Goal: Task Accomplishment & Management: Manage account settings

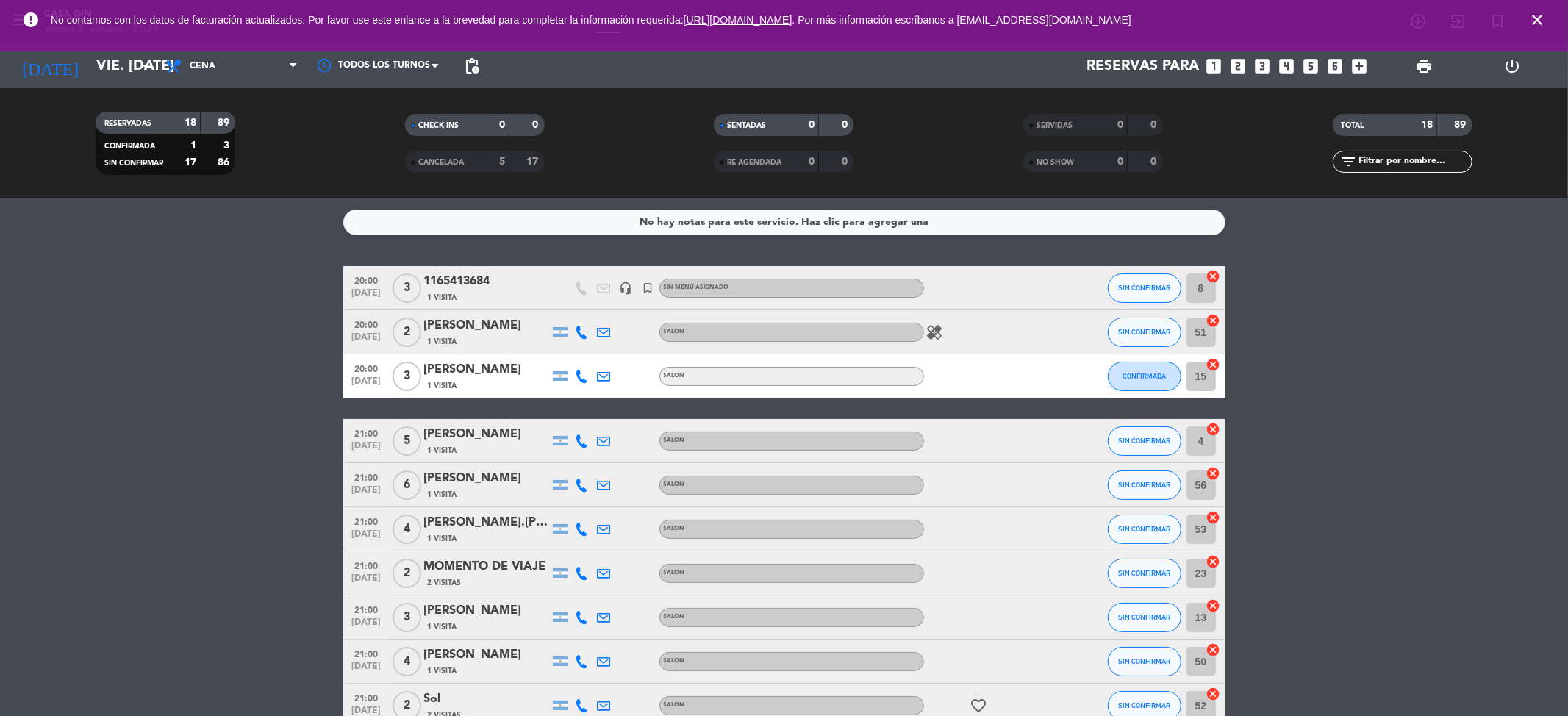
scroll to position [498, 0]
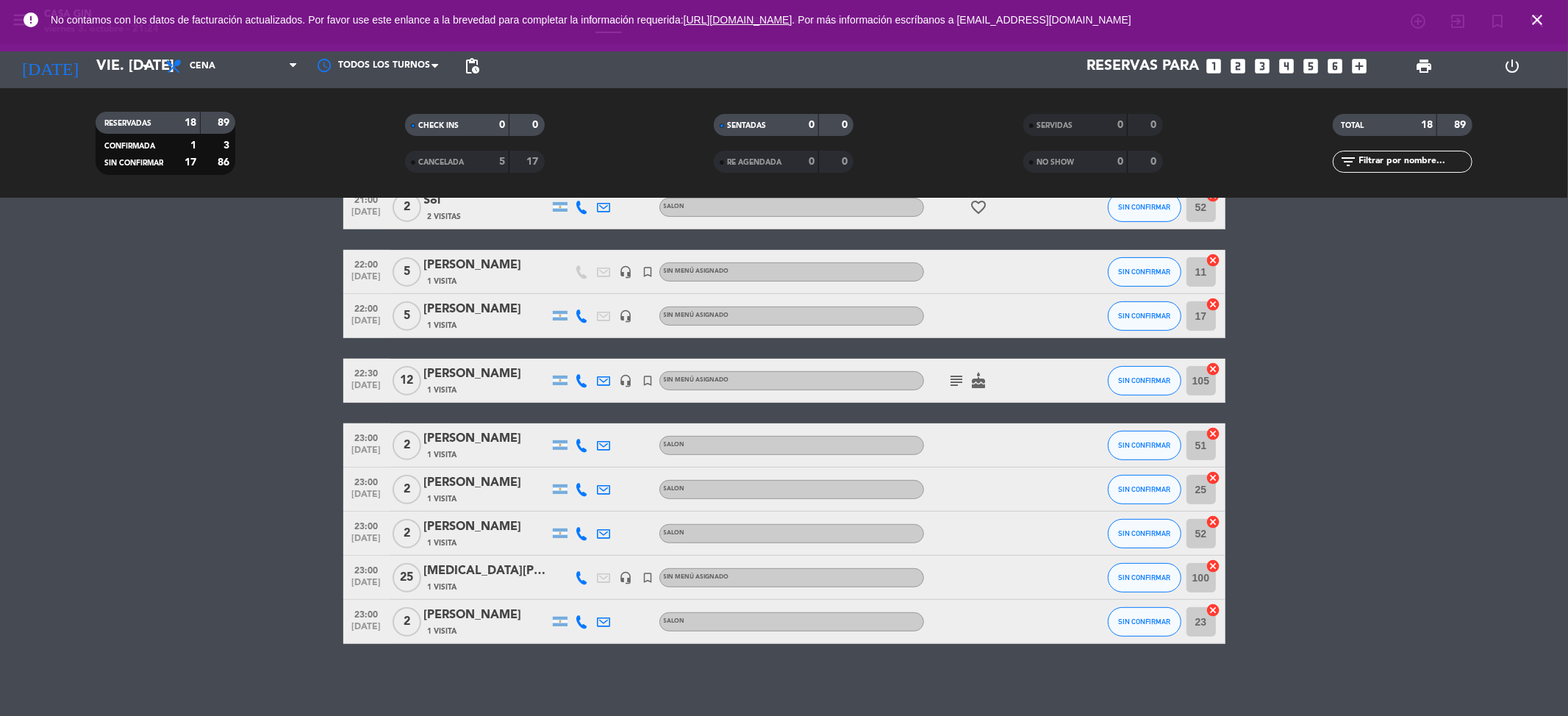
click at [484, 271] on div "[PERSON_NAME]" at bounding box center [486, 265] width 125 height 19
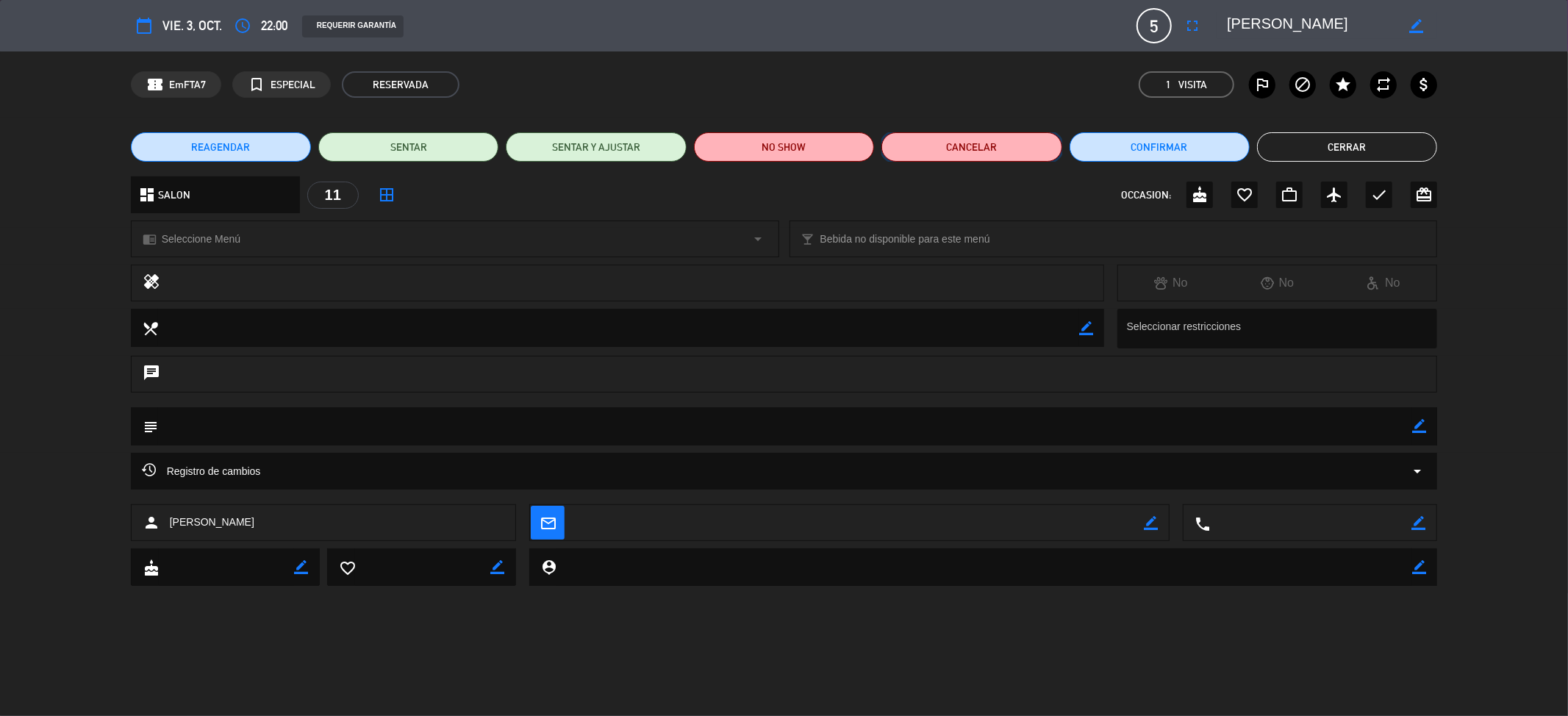
click at [984, 151] on button "Cancelar" at bounding box center [971, 147] width 180 height 29
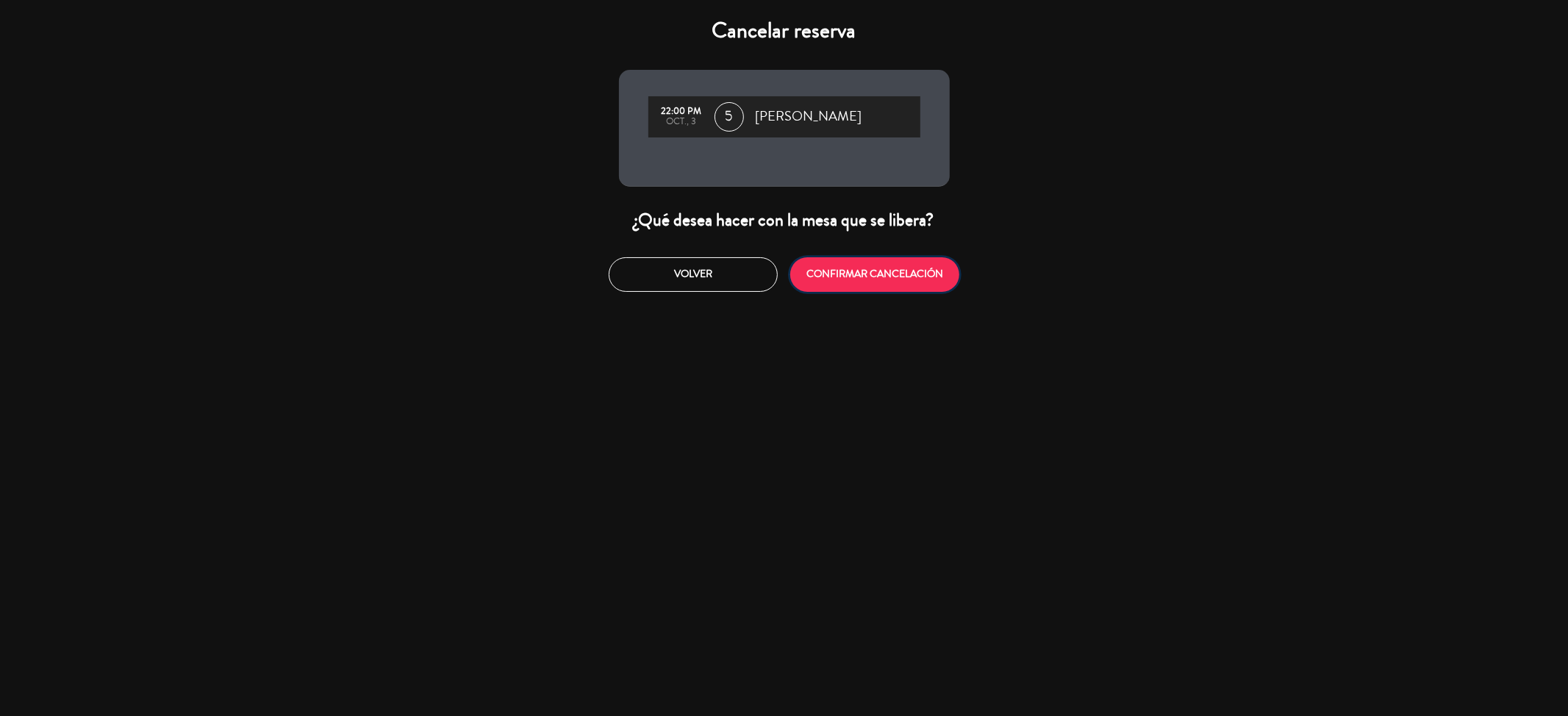
click at [836, 276] on button "CONFIRMAR CANCELACIÓN" at bounding box center [874, 275] width 169 height 34
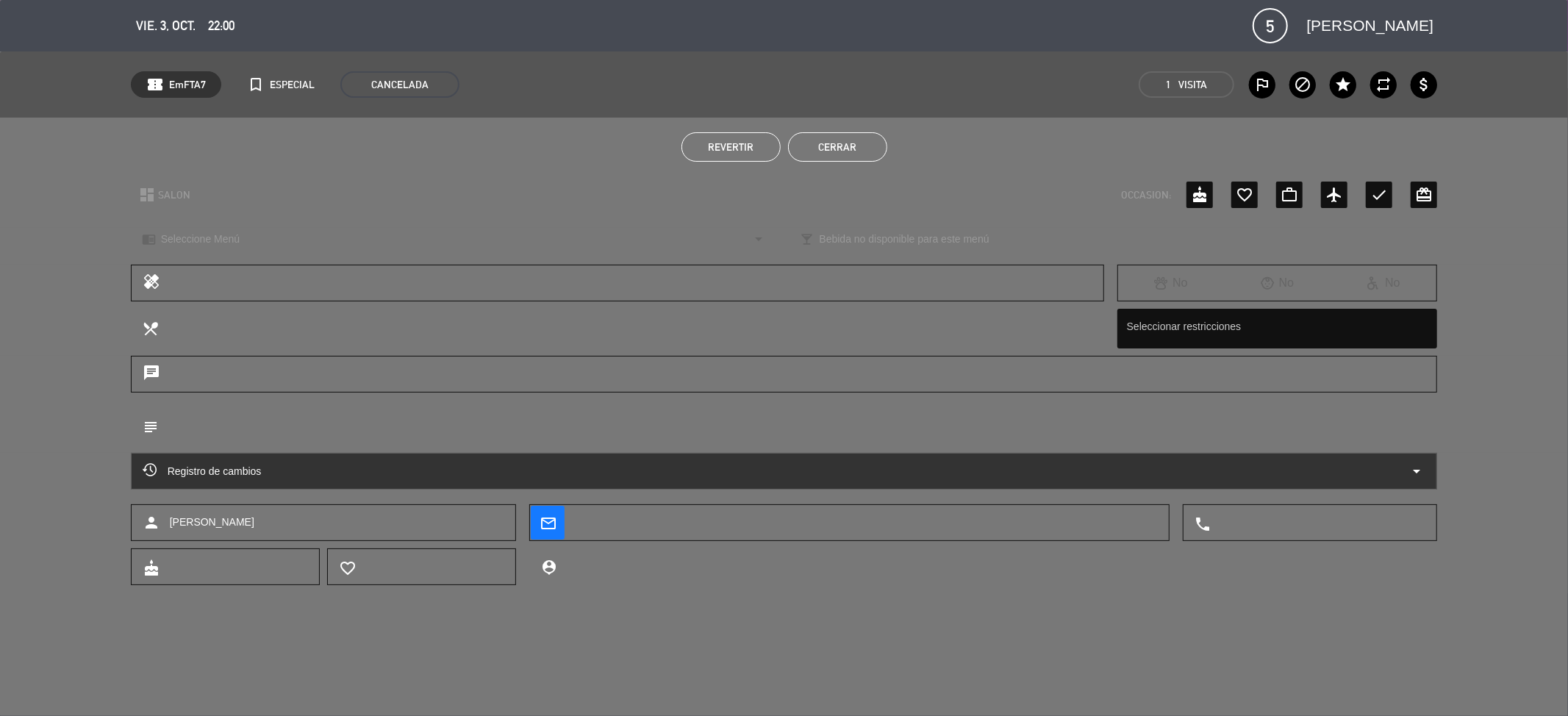
click at [861, 150] on button "Cerrar" at bounding box center [838, 147] width 100 height 29
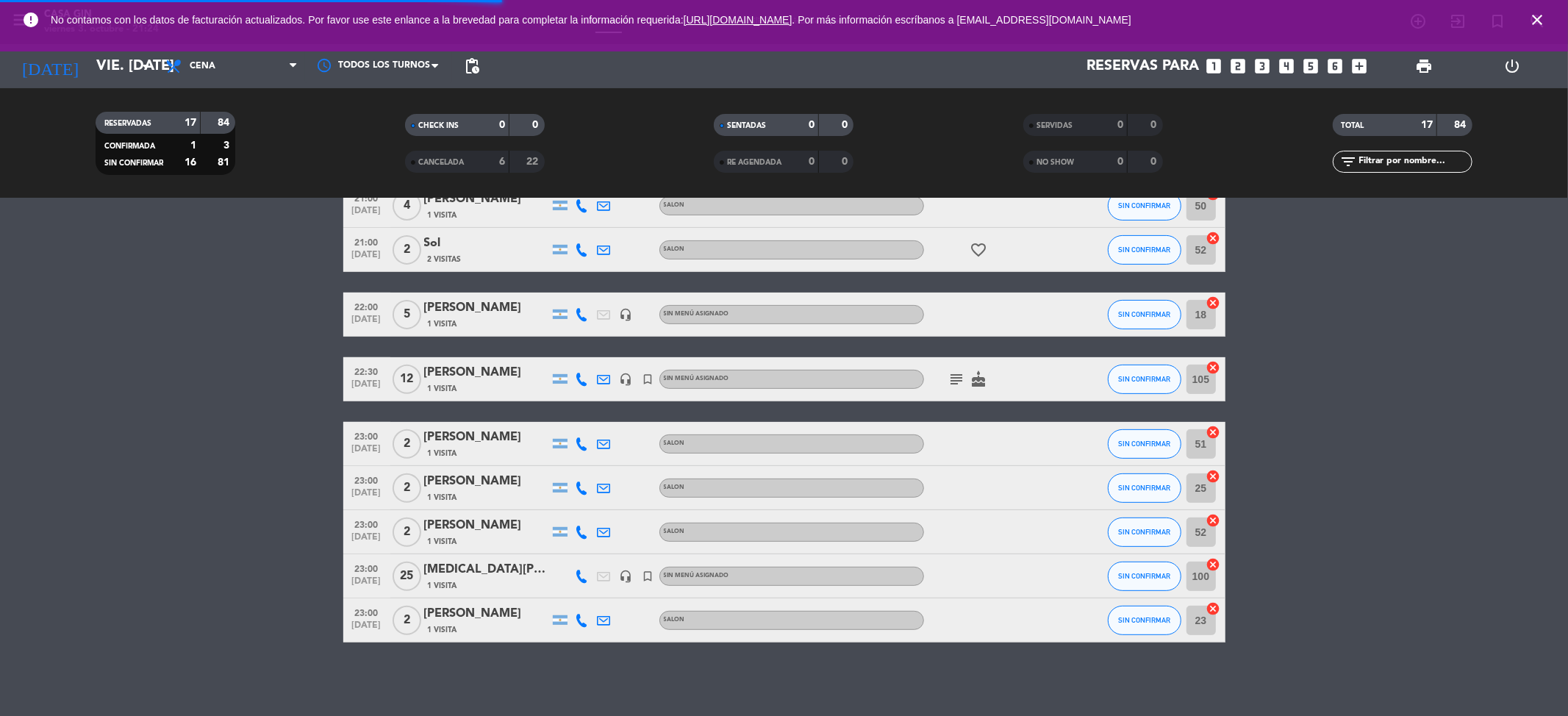
scroll to position [455, 0]
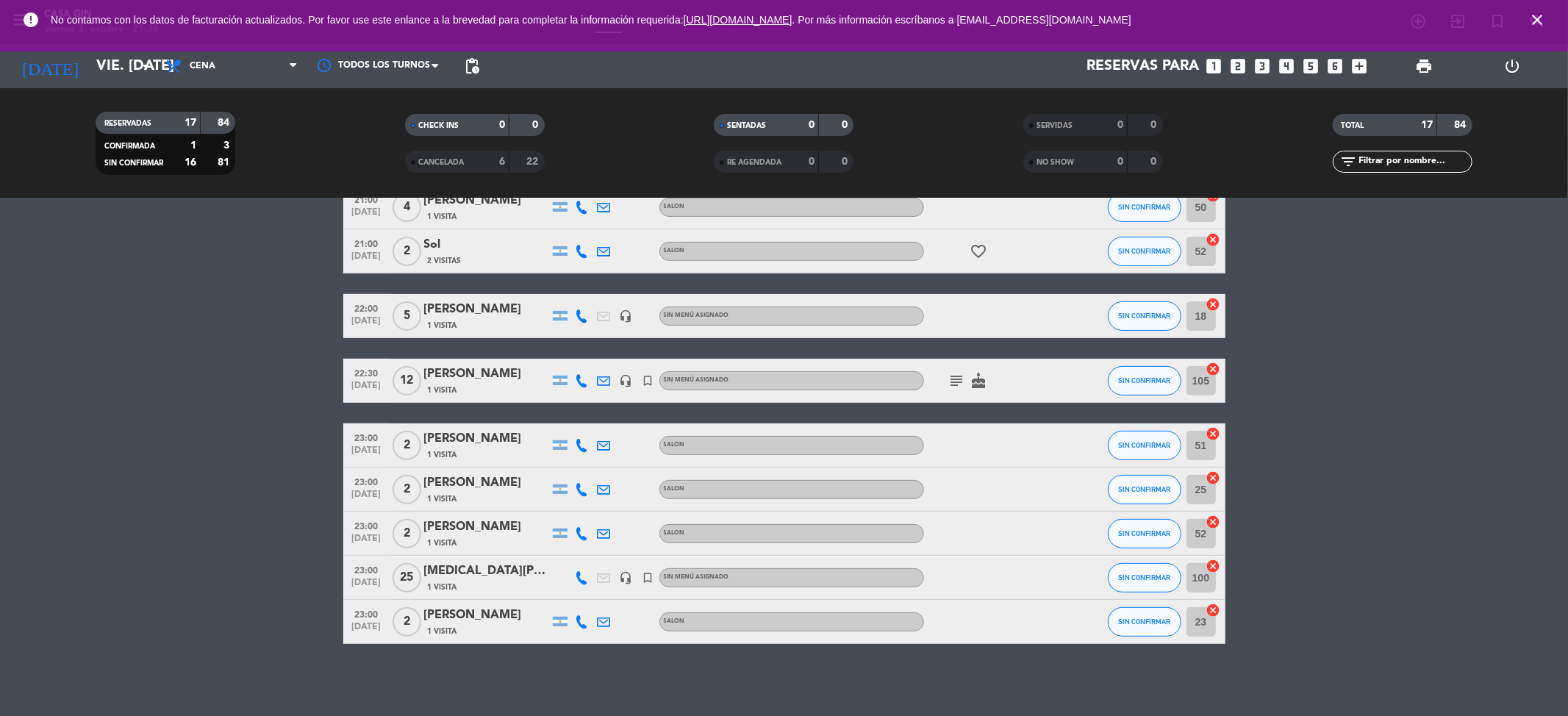
click at [1543, 24] on icon "close" at bounding box center [1536, 19] width 17 height 17
click at [1534, 17] on icon "close" at bounding box center [1536, 19] width 17 height 17
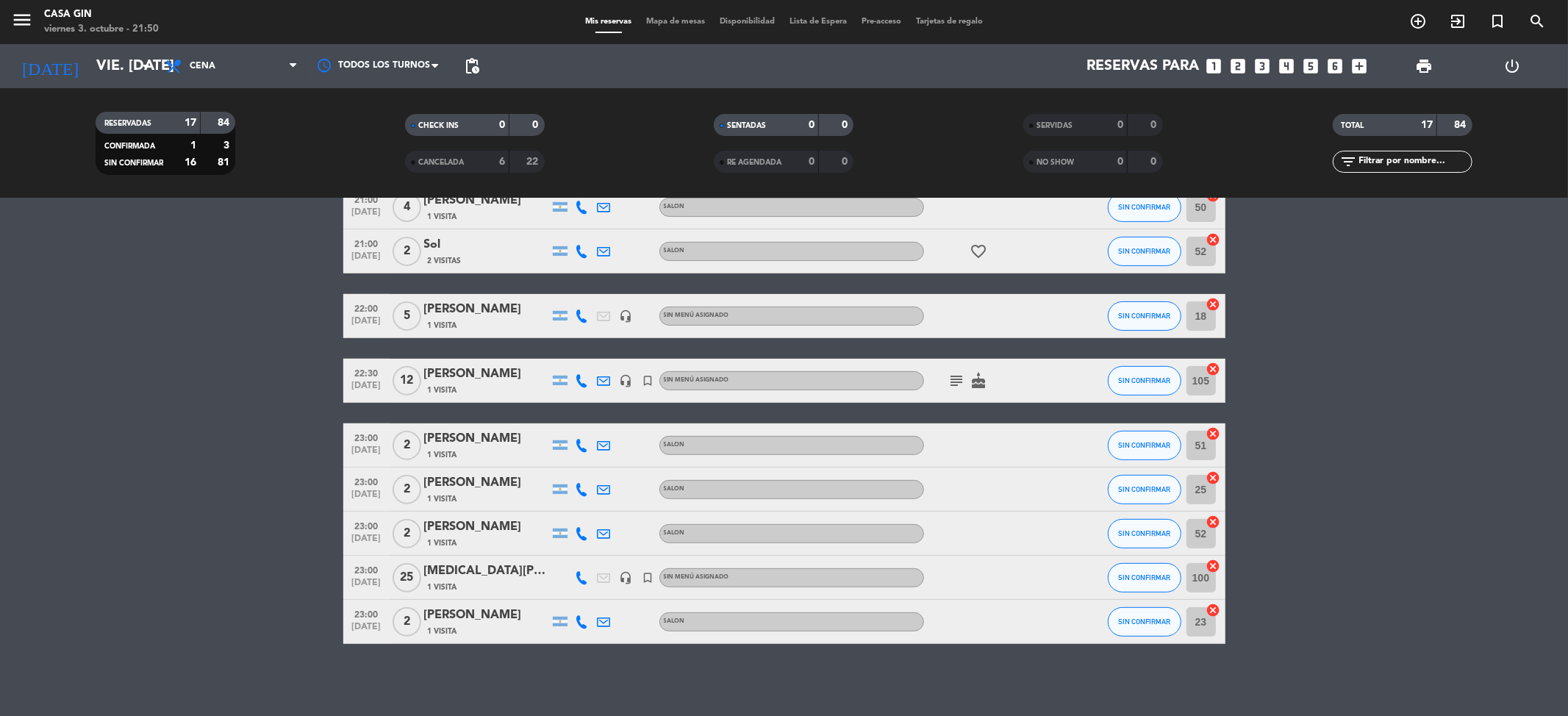
scroll to position [357, 0]
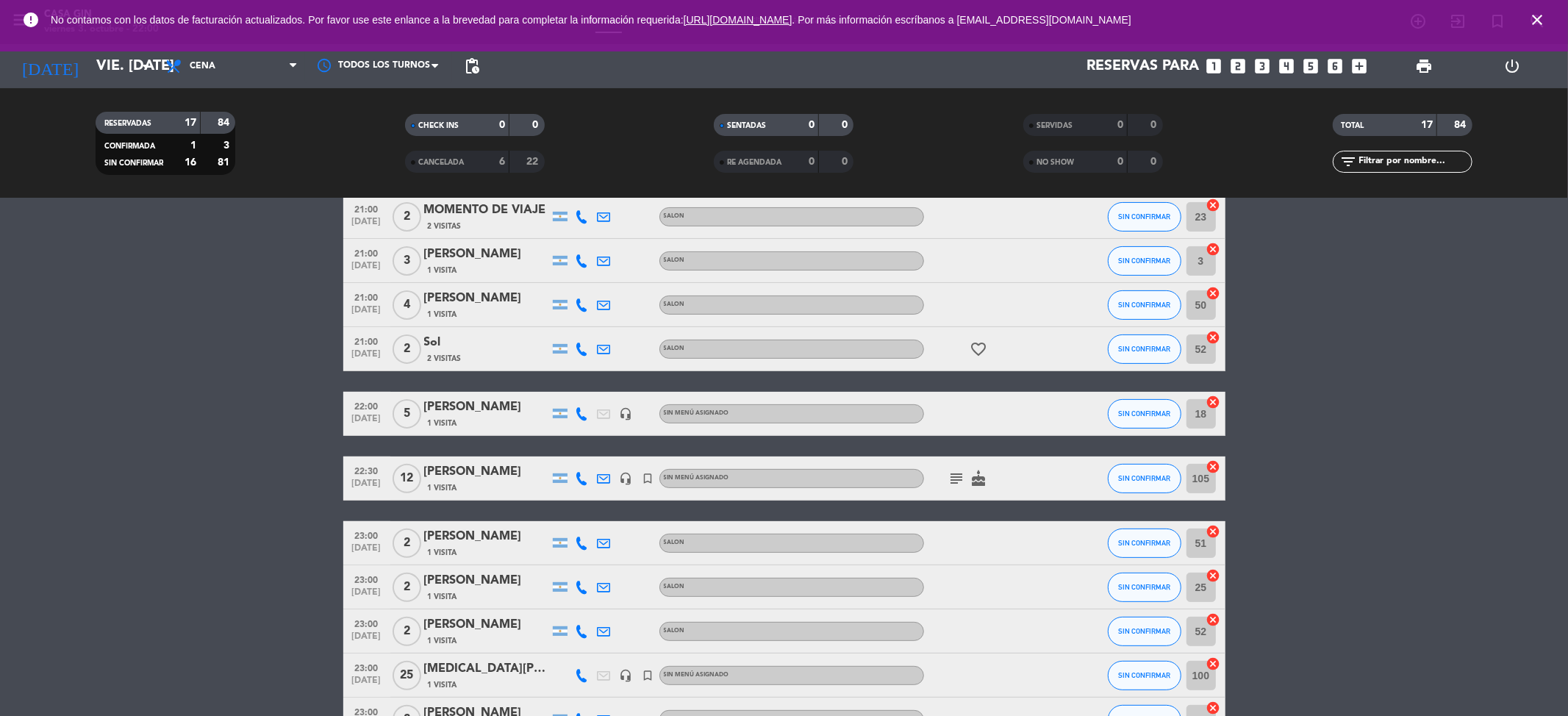
click at [1530, 15] on span "close" at bounding box center [1537, 20] width 40 height 40
click at [1529, 19] on icon "close" at bounding box center [1536, 19] width 17 height 17
click at [1538, 16] on icon "close" at bounding box center [1536, 19] width 17 height 17
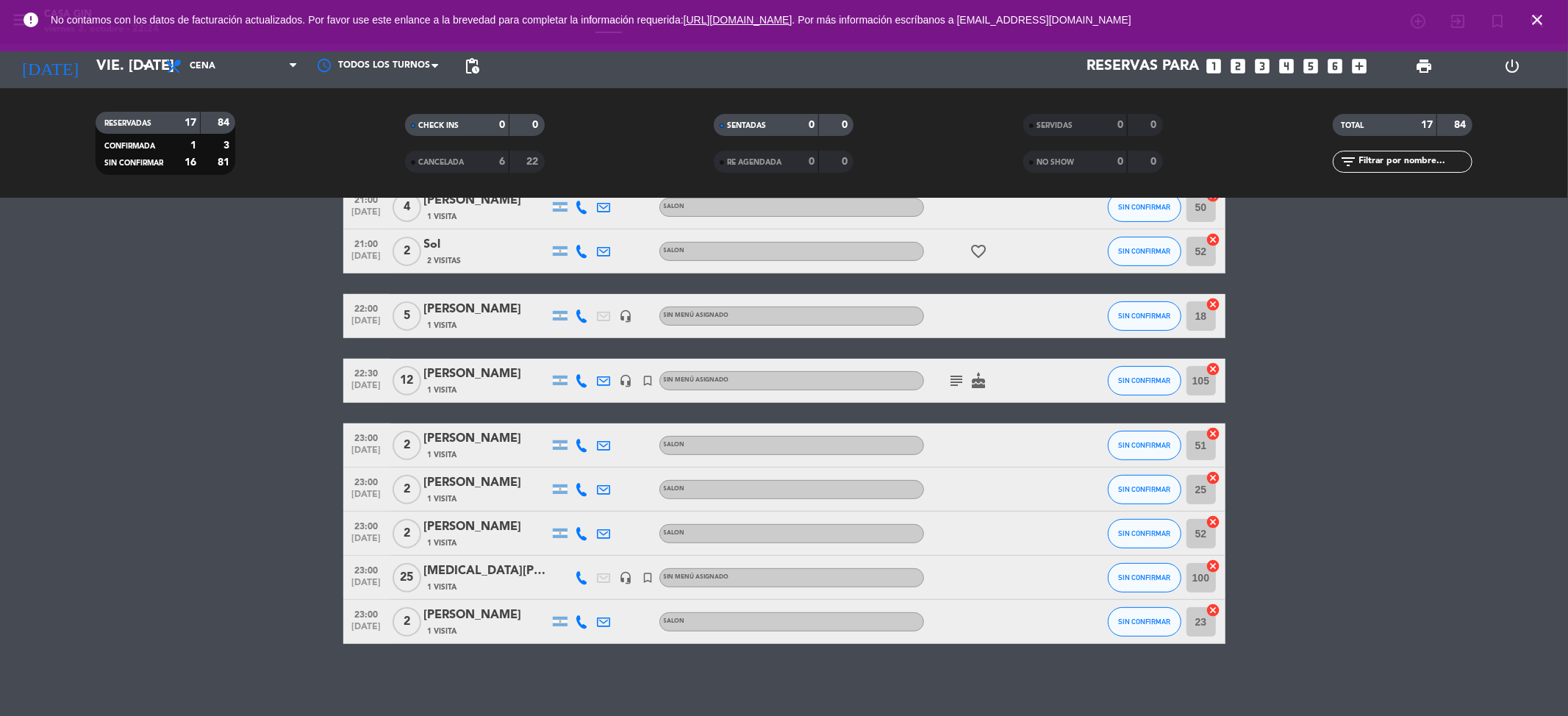
click at [577, 575] on div at bounding box center [582, 578] width 22 height 44
click at [578, 575] on icon at bounding box center [582, 578] width 14 height 14
